Goal: Task Accomplishment & Management: Manage account settings

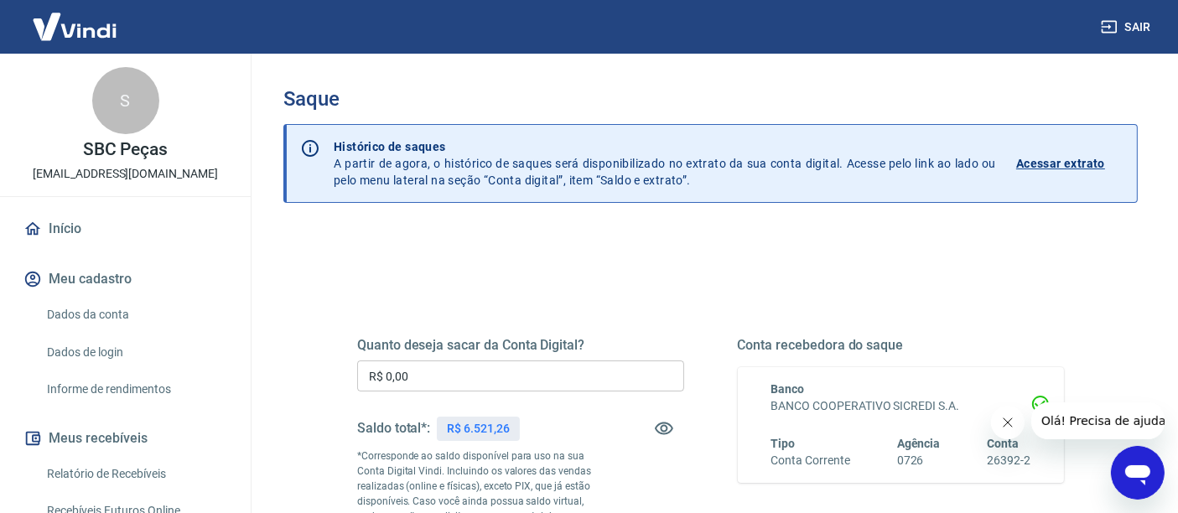
click at [391, 378] on input "R$ 0,00" at bounding box center [520, 375] width 327 height 31
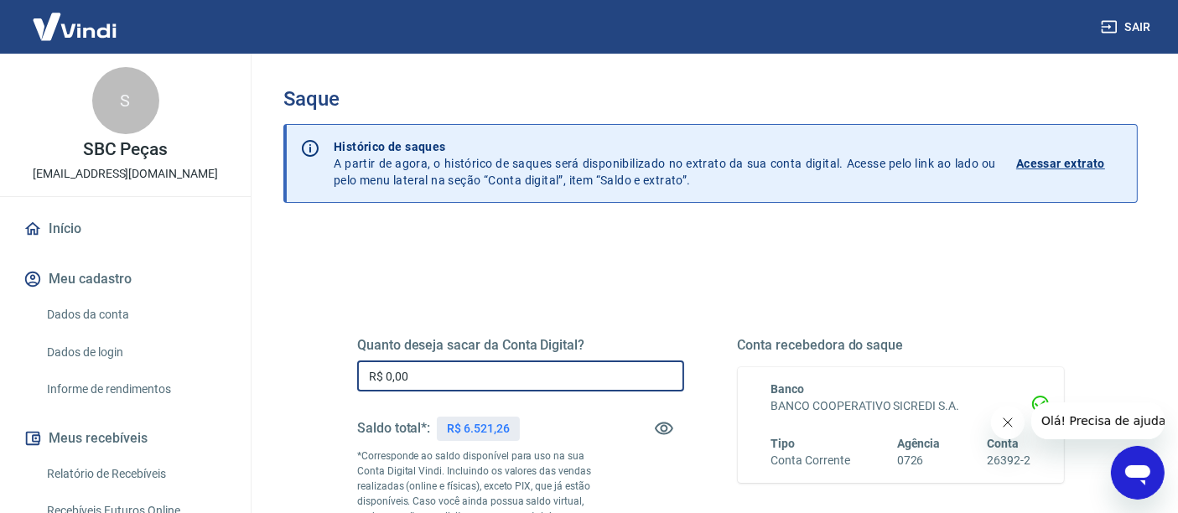
click at [463, 377] on input "R$ 0,00" at bounding box center [520, 375] width 327 height 31
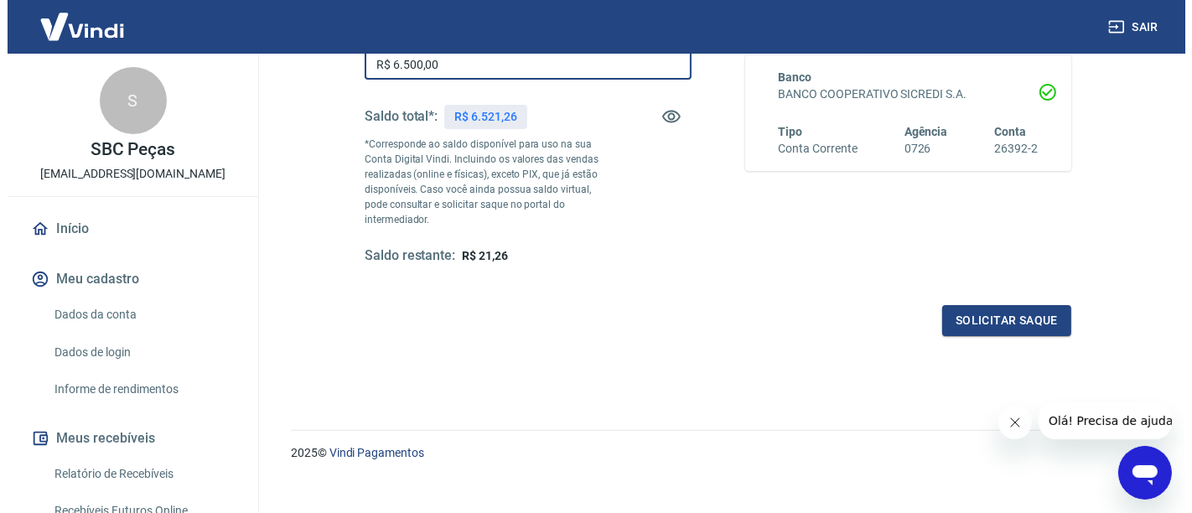
scroll to position [329, 0]
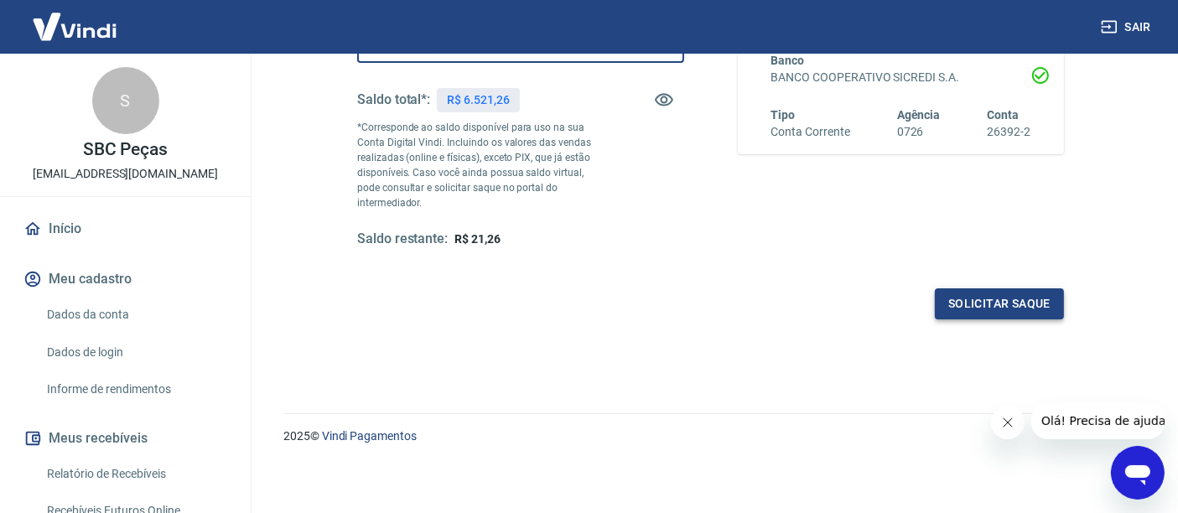
type input "R$ 6.500,00"
click at [965, 296] on button "Solicitar saque" at bounding box center [999, 303] width 129 height 31
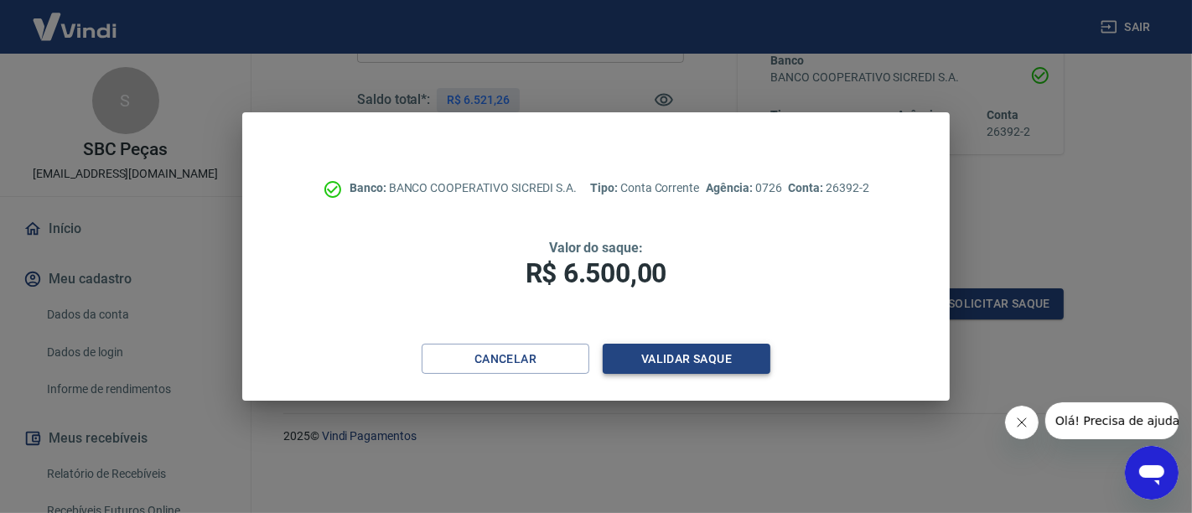
click at [670, 360] on button "Validar saque" at bounding box center [687, 359] width 168 height 31
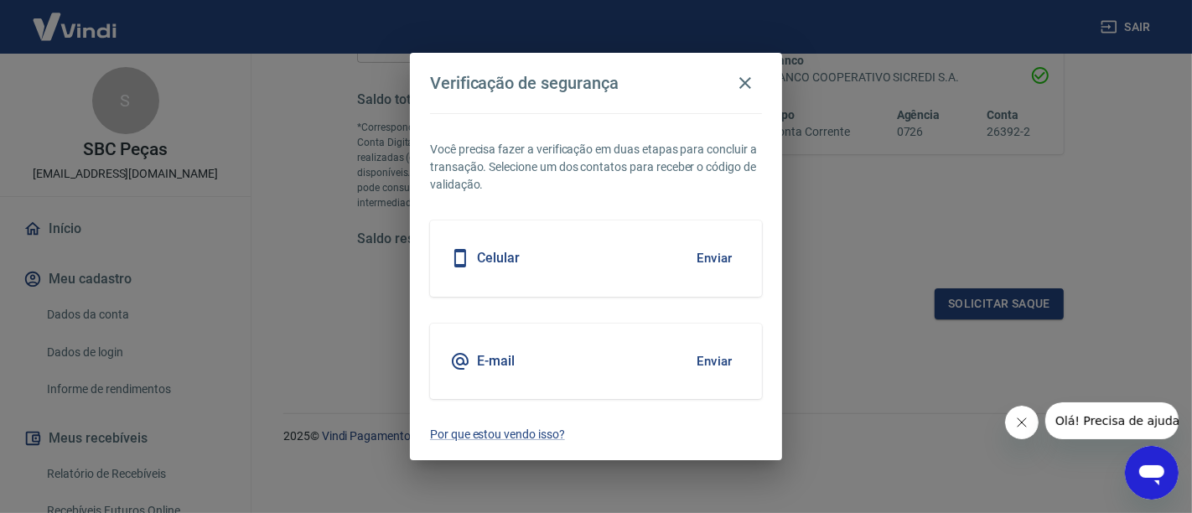
click at [522, 358] on div "E-mail Enviar" at bounding box center [596, 361] width 332 height 75
click at [706, 368] on button "Enviar" at bounding box center [714, 361] width 54 height 35
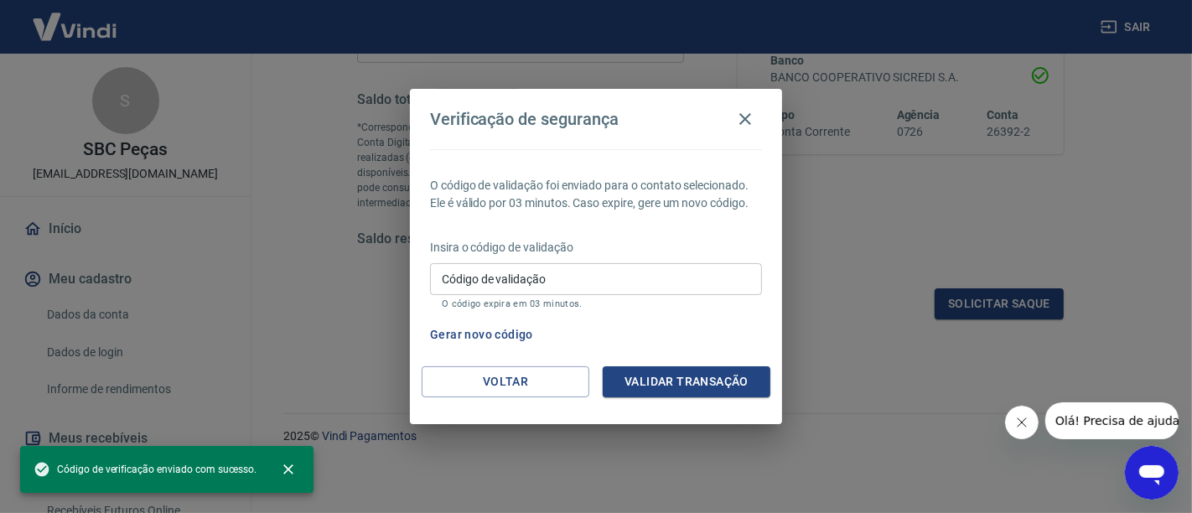
click at [510, 274] on div "Código de validação Código de validação O código expira em 03 minutos." at bounding box center [596, 285] width 332 height 45
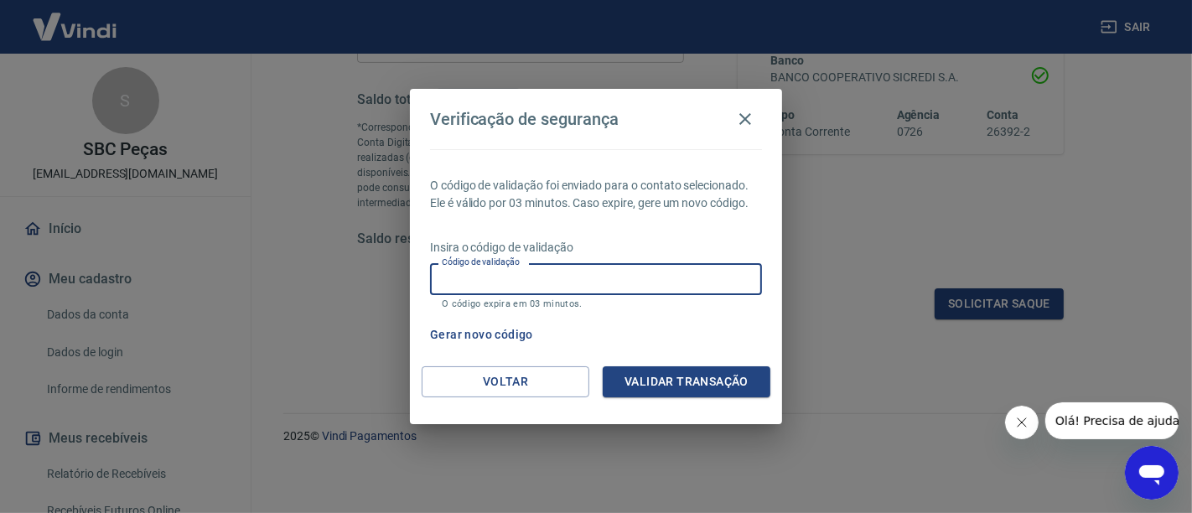
paste input "547821"
type input "547821"
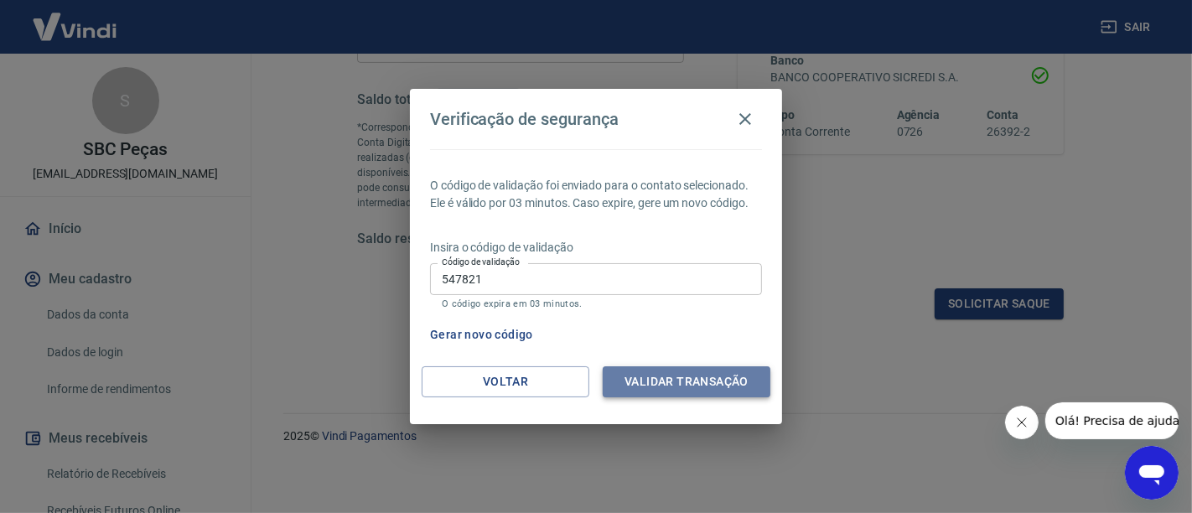
click at [667, 387] on button "Validar transação" at bounding box center [687, 381] width 168 height 31
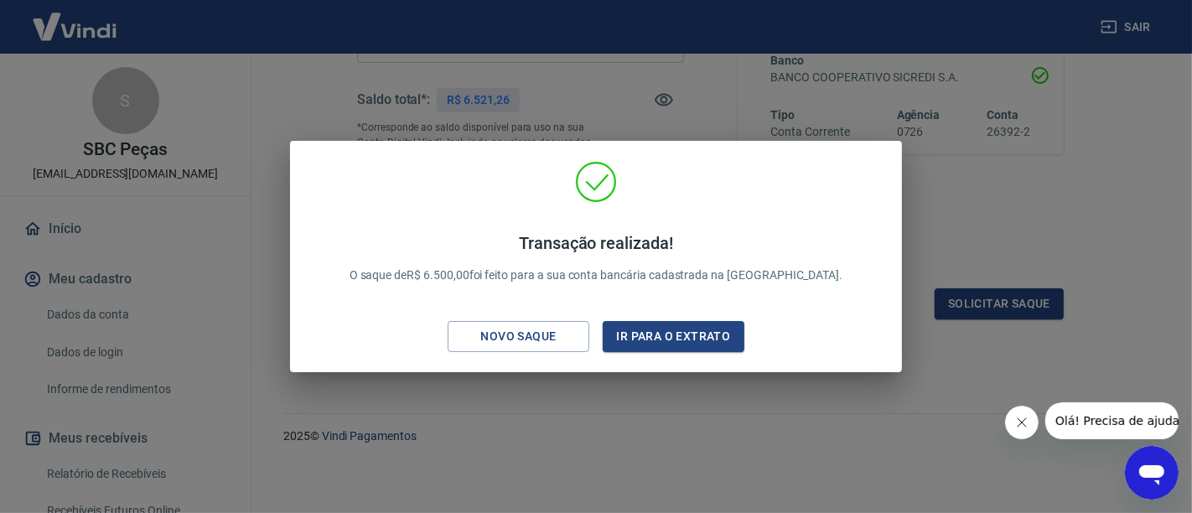
drag, startPoint x: 1015, startPoint y: 420, endPoint x: 1673, endPoint y: 753, distance: 737.7
click at [1015, 420] on icon "Fechar mensagem da empresa" at bounding box center [1020, 421] width 13 height 13
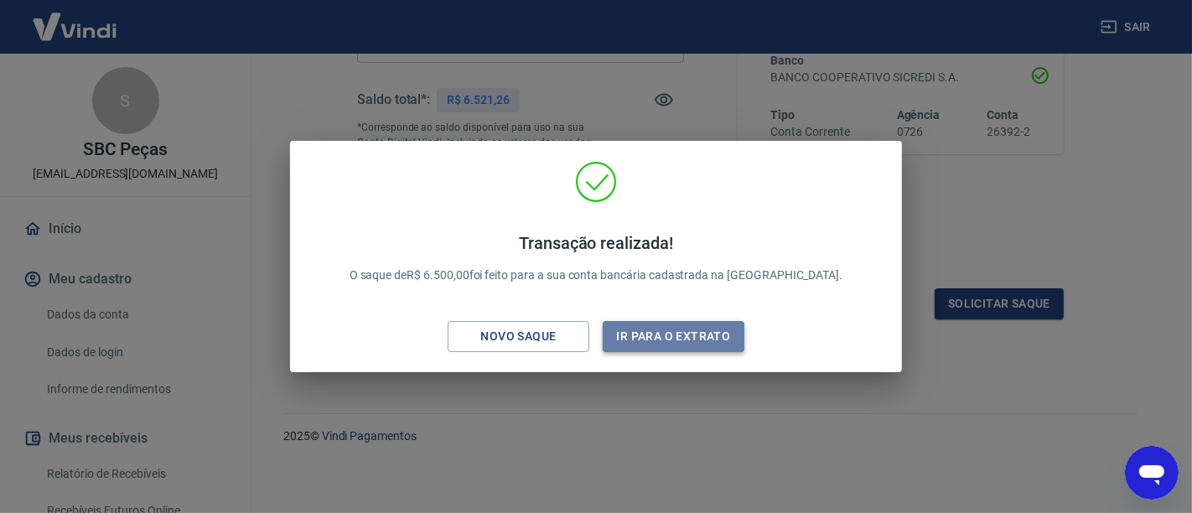
click at [696, 339] on button "Ir para o extrato" at bounding box center [674, 336] width 142 height 31
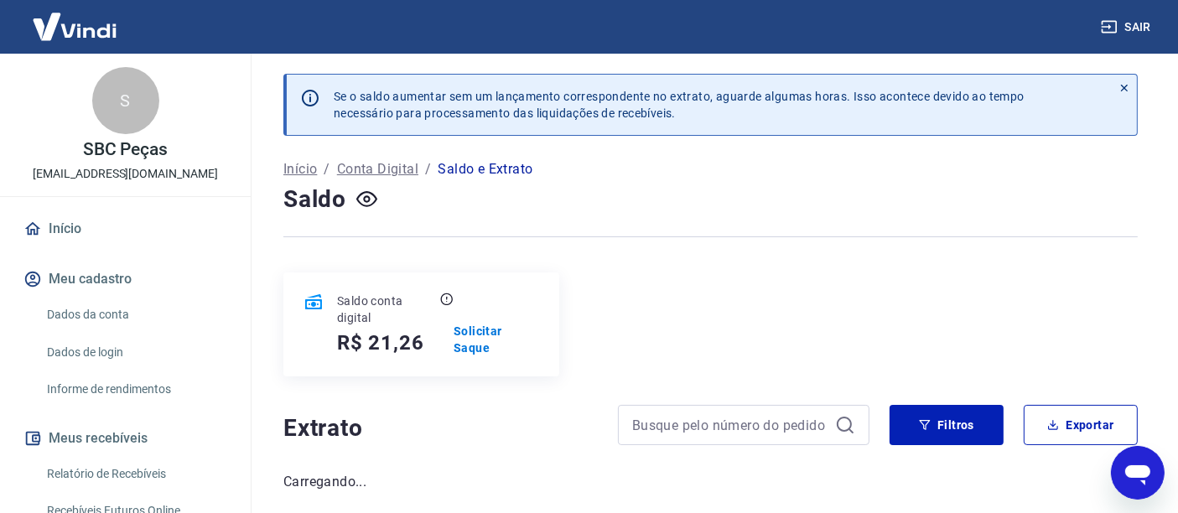
drag, startPoint x: 396, startPoint y: 197, endPoint x: 351, endPoint y: 192, distance: 44.7
click at [390, 194] on div "Saldo" at bounding box center [710, 200] width 854 height 34
click at [360, 194] on icon "button" at bounding box center [366, 199] width 21 height 16
click at [368, 198] on icon "button" at bounding box center [366, 199] width 21 height 21
click at [60, 228] on link "Início" at bounding box center [125, 228] width 210 height 37
